Goal: Transaction & Acquisition: Register for event/course

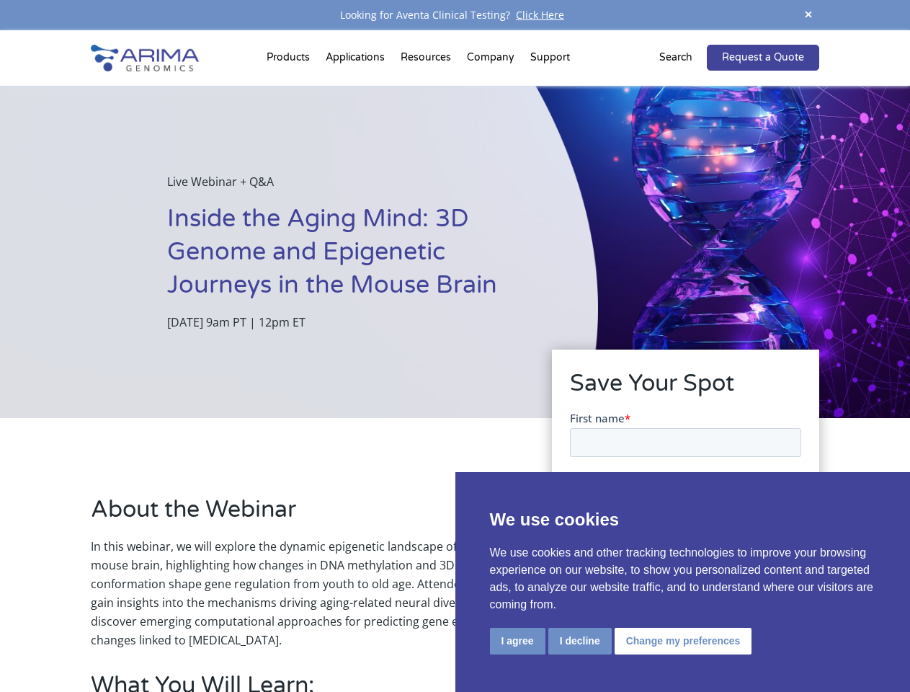
click at [455, 346] on div "Live Webinar + Q&A Inside the Aging Mind: 3D Genome and Epigenetic Journeys in …" at bounding box center [299, 252] width 598 height 332
click at [517, 641] on button "I agree" at bounding box center [517, 641] width 55 height 27
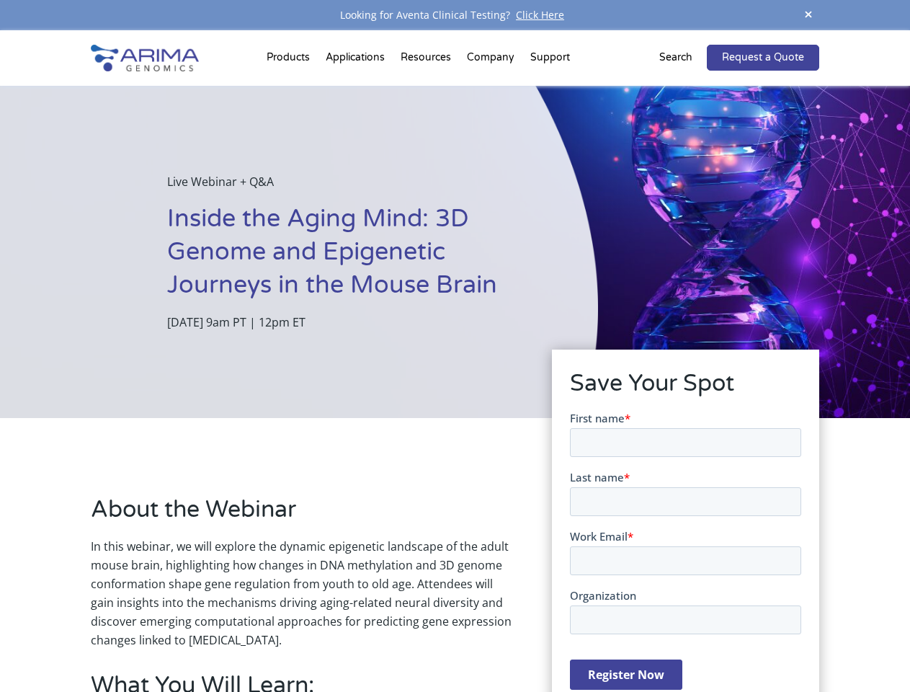
click at [579, 640] on form "First name * Last name * Work Email * Organization Register Now" at bounding box center [684, 555] width 231 height 291
click at [680, 640] on form "First name * Last name * Work Email * Organization Register Now" at bounding box center [684, 555] width 231 height 291
click at [809, 15] on span at bounding box center [809, 15] width 22 height 19
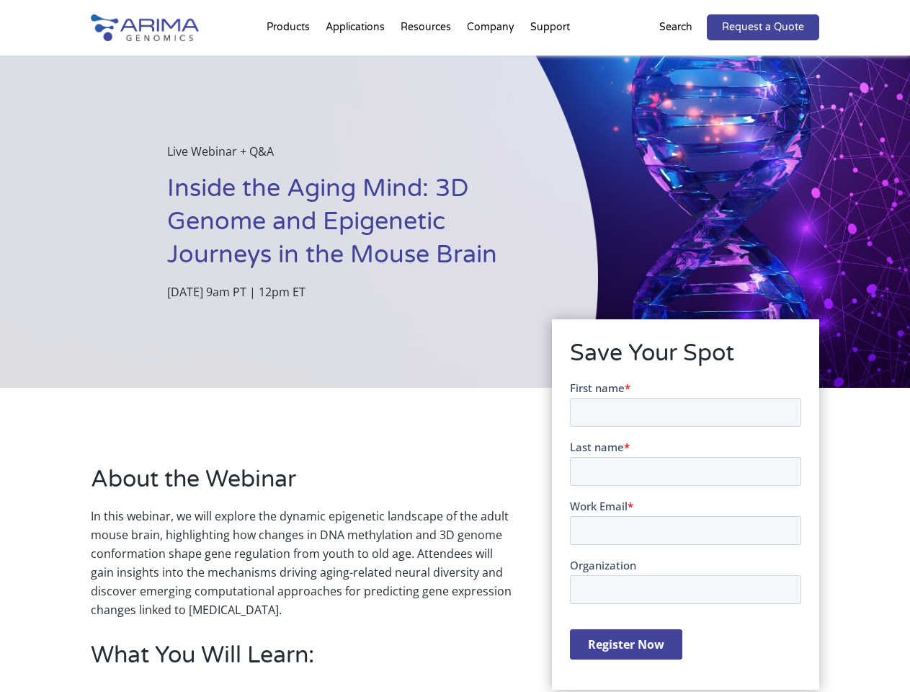
click at [455, 361] on div "Live Webinar + Q&A Inside the Aging Mind: 3D Genome and Epigenetic Journeys in …" at bounding box center [299, 221] width 598 height 332
click at [290, 61] on div "Live Webinar + Q&A Inside the Aging Mind: 3D Genome and Epigenetic Journeys in …" at bounding box center [299, 221] width 598 height 332
click at [427, 61] on div "Live Webinar + Q&A Inside the Aging Mind: 3D Genome and Epigenetic Journeys in …" at bounding box center [299, 221] width 598 height 332
click at [491, 61] on div "Live Webinar + Q&A Inside the Aging Mind: 3D Genome and Epigenetic Journeys in …" at bounding box center [299, 221] width 598 height 332
click at [550, 61] on div "Live Webinar + Q&A Inside the Aging Mind: 3D Genome and Epigenetic Journeys in …" at bounding box center [299, 221] width 598 height 332
